Goal: Contribute content: Add original content to the website for others to see

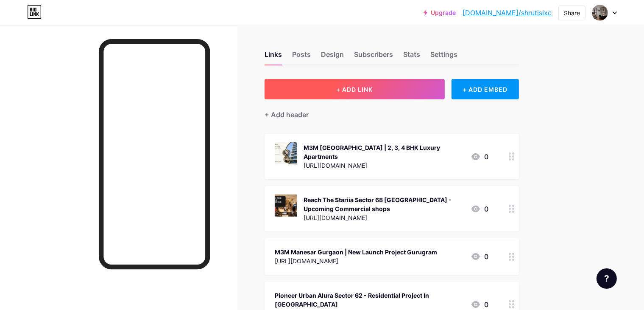
click at [373, 88] on span "+ ADD LINK" at bounding box center [354, 89] width 36 height 7
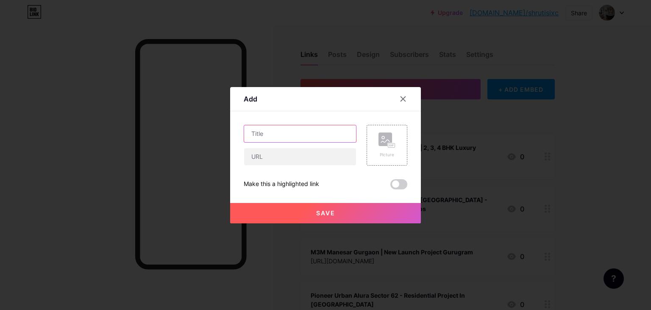
click at [269, 131] on input "text" at bounding box center [300, 133] width 112 height 17
paste input "Sobha Strada Sector 106 -New Launch Commercial Project in [GEOGRAPHIC_DATA]"
type input "Sobha Strada Sector 106 -New Launch Commercial Project in [GEOGRAPHIC_DATA]"
click at [282, 165] on div "Sobha Strada Sector 106 -New Launch Commercial Project in [GEOGRAPHIC_DATA] Pic…" at bounding box center [326, 157] width 164 height 64
click at [302, 161] on input "text" at bounding box center [300, 156] width 112 height 17
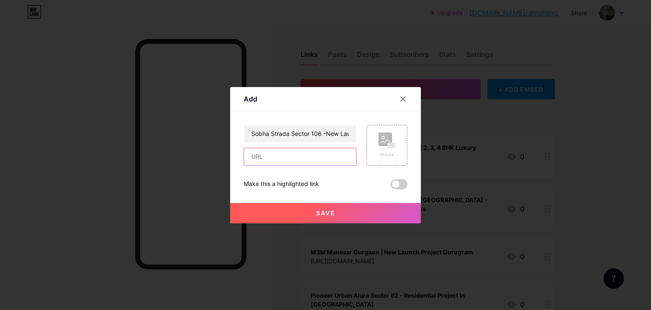
paste input "[URL][DOMAIN_NAME]"
type input "[URL][DOMAIN_NAME]"
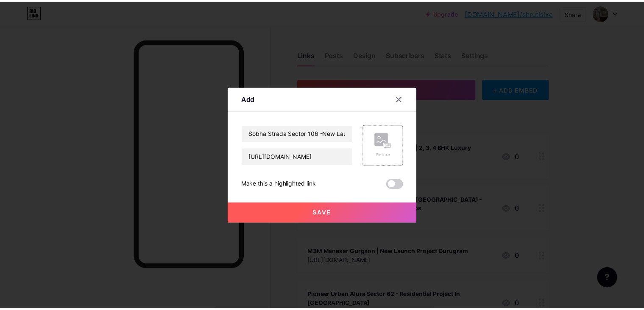
scroll to position [0, 0]
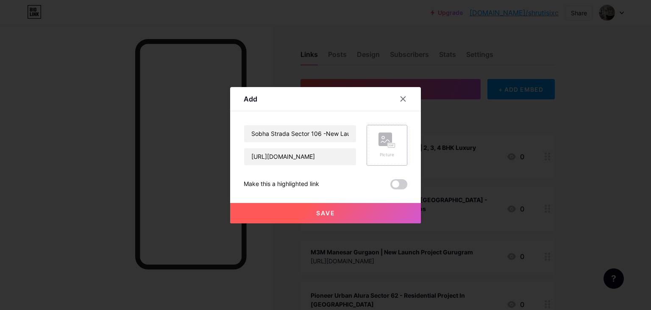
click at [375, 142] on div "Picture" at bounding box center [387, 145] width 41 height 41
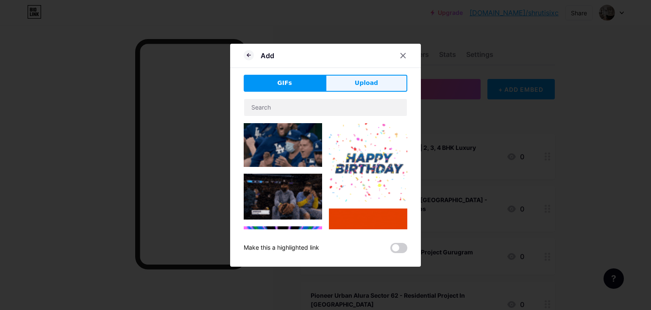
click at [334, 80] on button "Upload" at bounding box center [367, 83] width 82 height 17
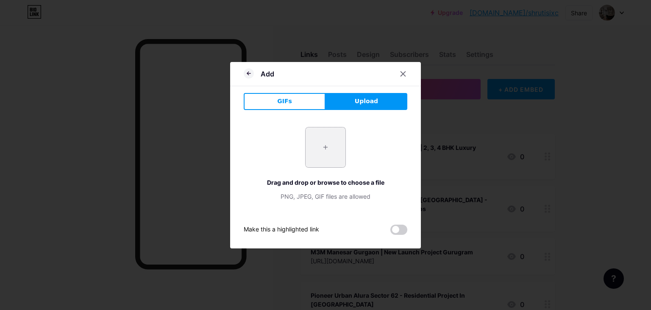
click at [321, 139] on input "file" at bounding box center [326, 147] width 40 height 40
type input "C:\fakepath\SOBHA STRADA (3).png"
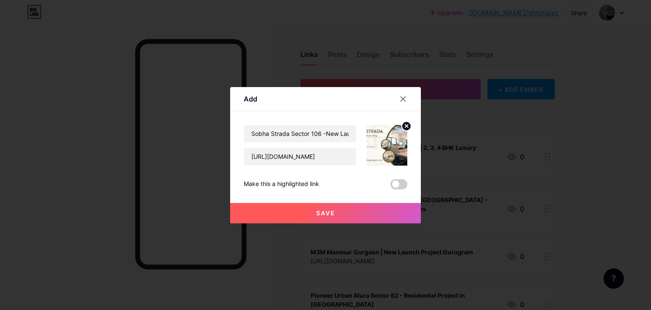
click at [368, 215] on button "Save" at bounding box center [325, 213] width 191 height 20
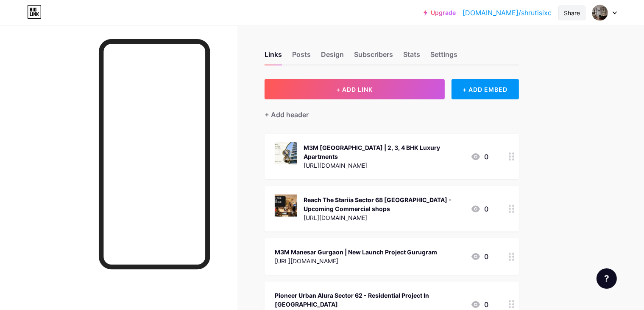
click at [577, 12] on div "Share" at bounding box center [572, 12] width 16 height 9
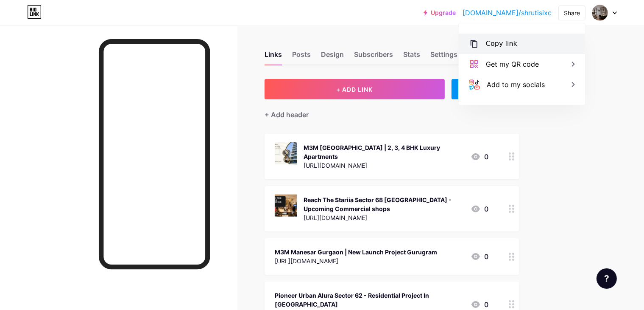
click at [492, 50] on div "Copy link" at bounding box center [522, 43] width 126 height 20
